Goal: Task Accomplishment & Management: Manage account settings

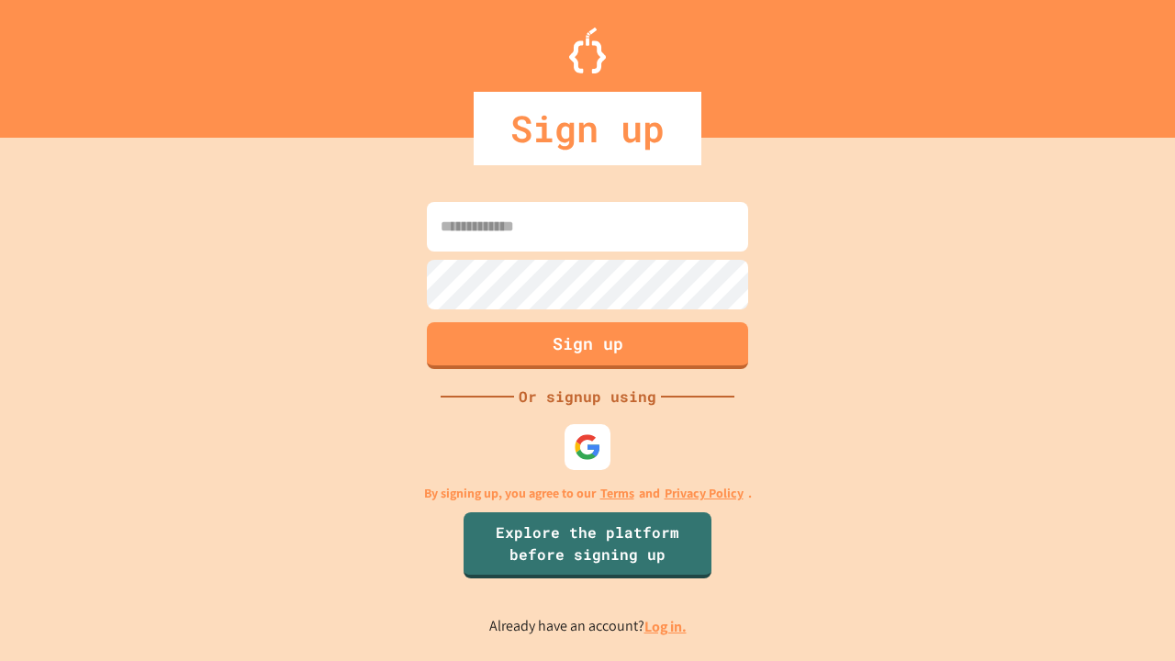
click at [666, 626] on link "Log in." at bounding box center [665, 626] width 42 height 19
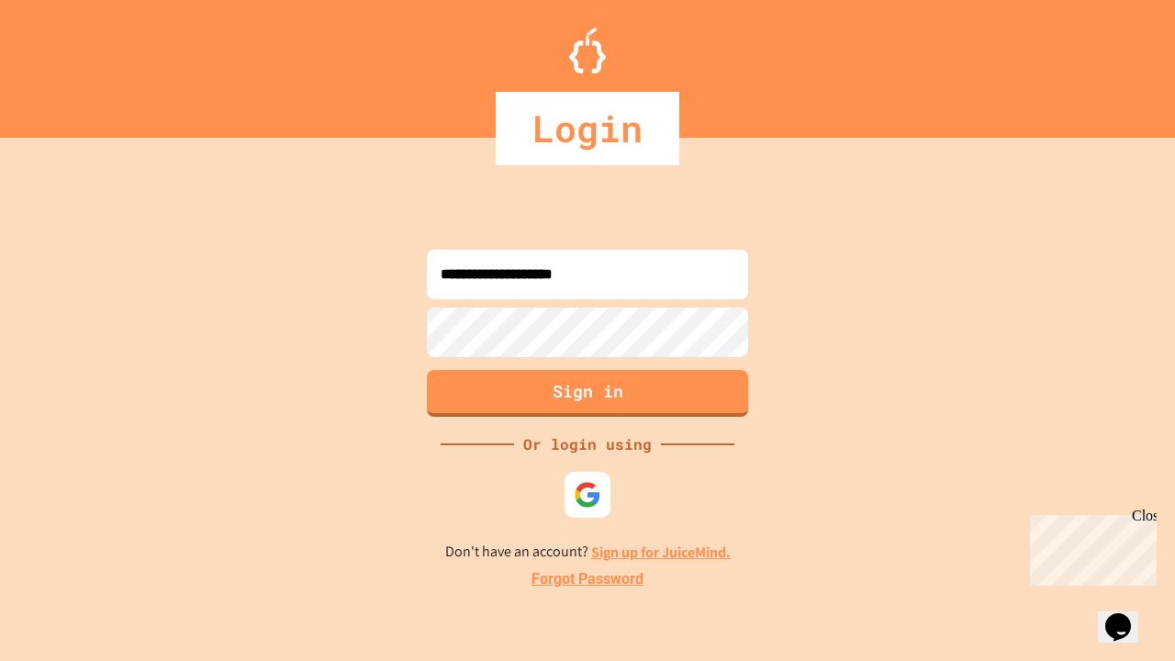
type input "**********"
